Goal: Task Accomplishment & Management: Manage account settings

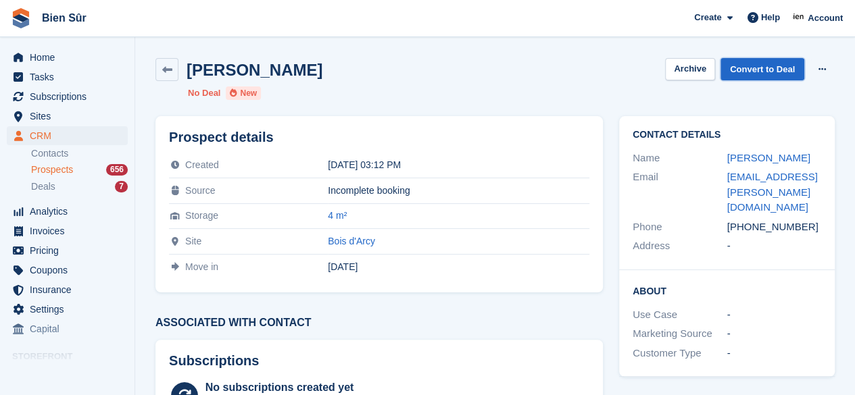
click at [752, 71] on link "Convert to Deal" at bounding box center [762, 69] width 84 height 22
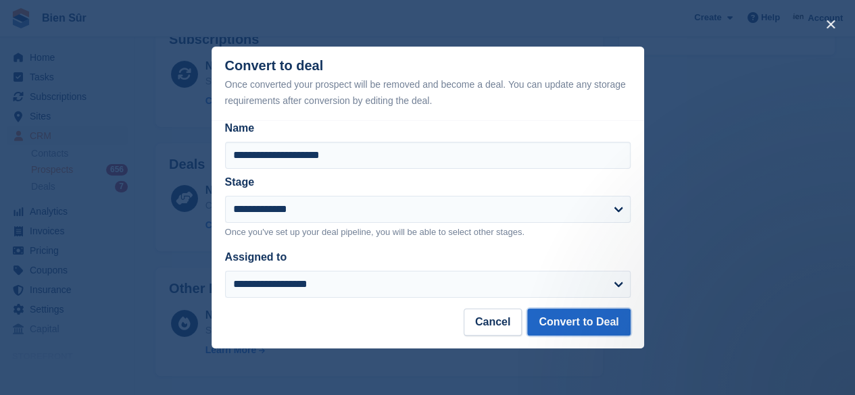
click at [579, 324] on button "Convert to Deal" at bounding box center [578, 322] width 103 height 27
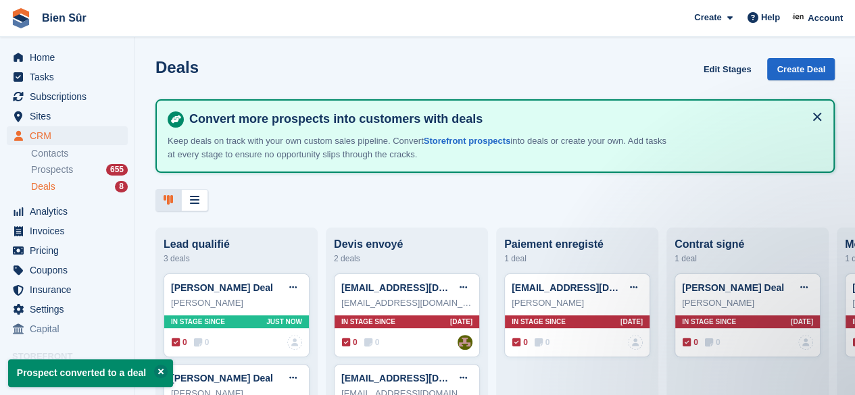
click at [234, 301] on div "[PERSON_NAME]" at bounding box center [236, 304] width 131 height 14
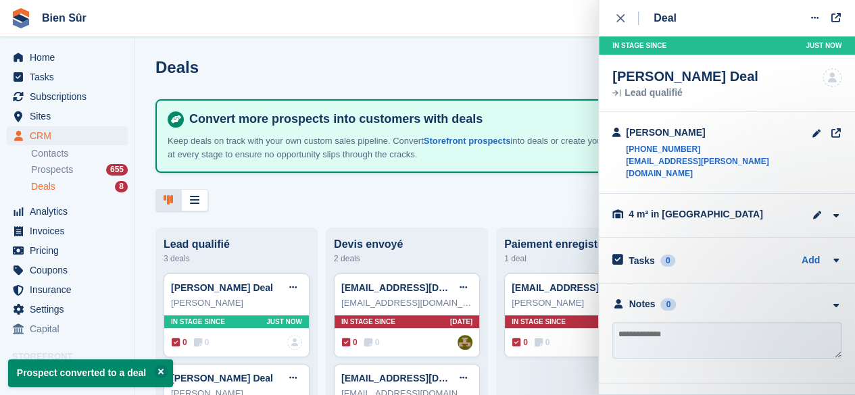
click at [424, 196] on div at bounding box center [494, 200] width 679 height 22
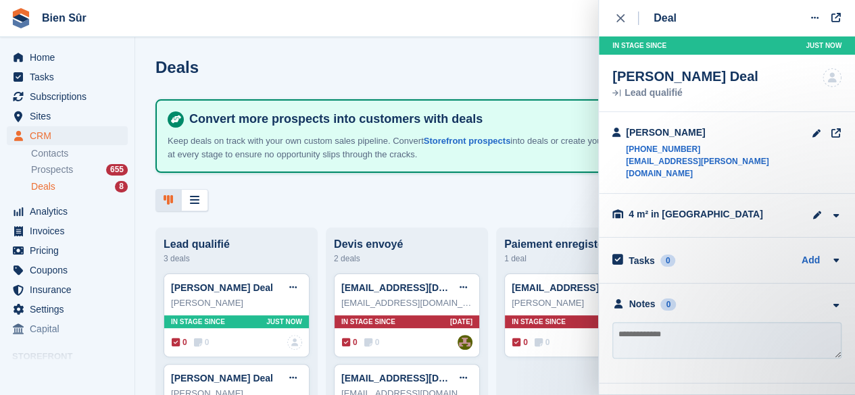
click at [614, 18] on button "close" at bounding box center [627, 18] width 30 height 36
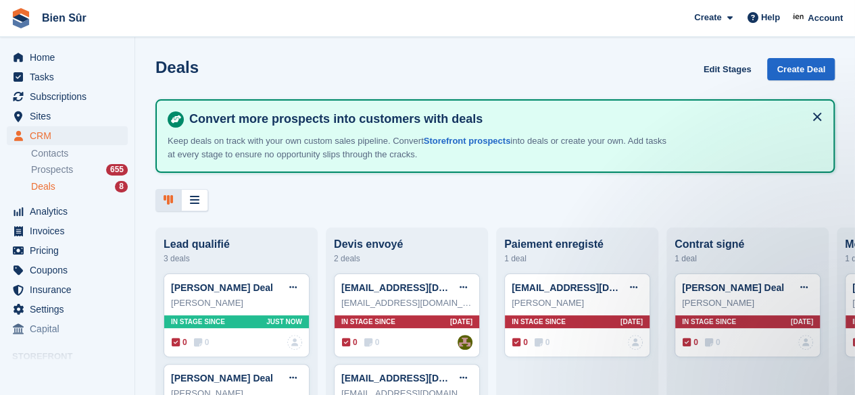
click at [251, 291] on link "[PERSON_NAME] Deal" at bounding box center [222, 288] width 102 height 11
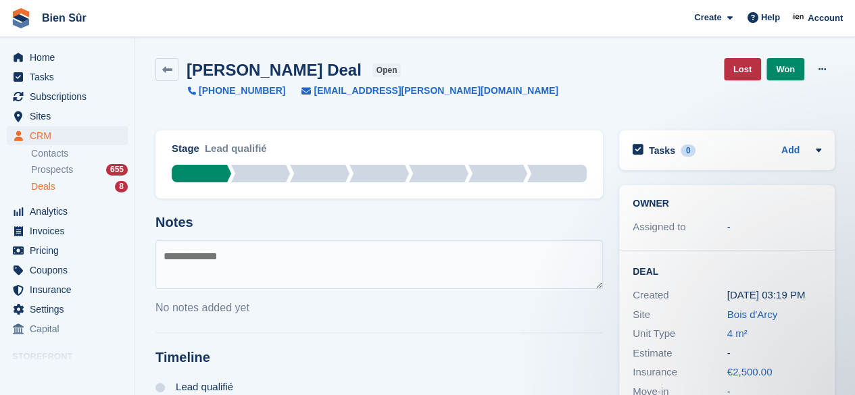
click at [369, 93] on span "[EMAIL_ADDRESS][PERSON_NAME][DOMAIN_NAME]" at bounding box center [436, 91] width 245 height 14
click at [593, 106] on div "[PERSON_NAME] Deal open [PHONE_NUMBER] [EMAIL_ADDRESS][PERSON_NAME][DOMAIN_NAME…" at bounding box center [494, 86] width 695 height 72
click at [79, 62] on span "Home" at bounding box center [70, 57] width 81 height 19
